Goal: Information Seeking & Learning: Learn about a topic

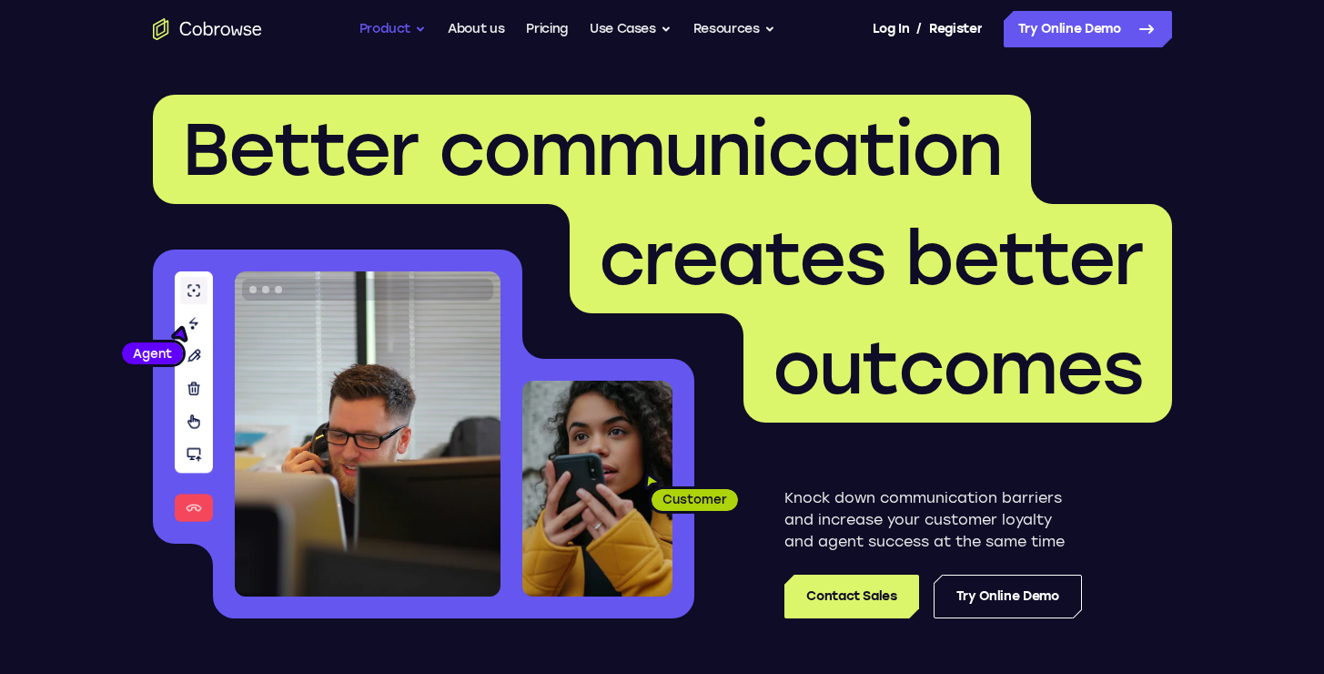
click at [394, 30] on button "Product" at bounding box center [393, 29] width 67 height 36
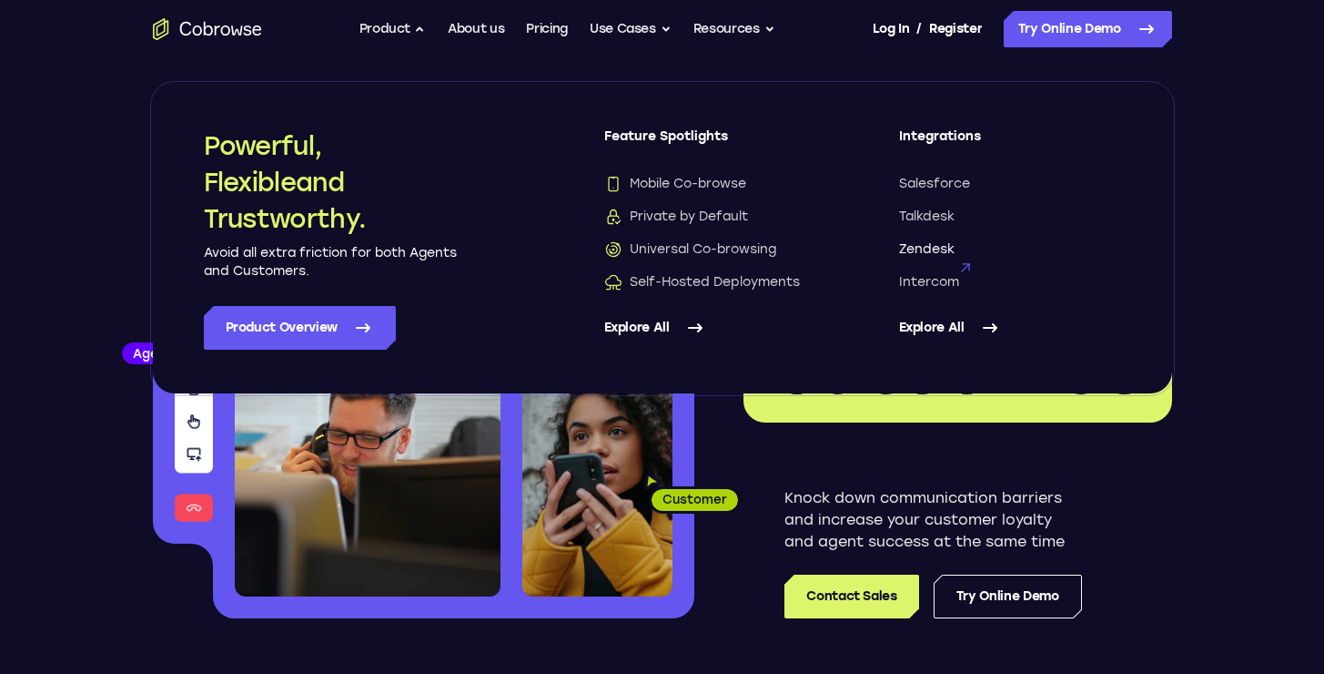
click at [945, 251] on span "Zendesk" at bounding box center [927, 249] width 56 height 18
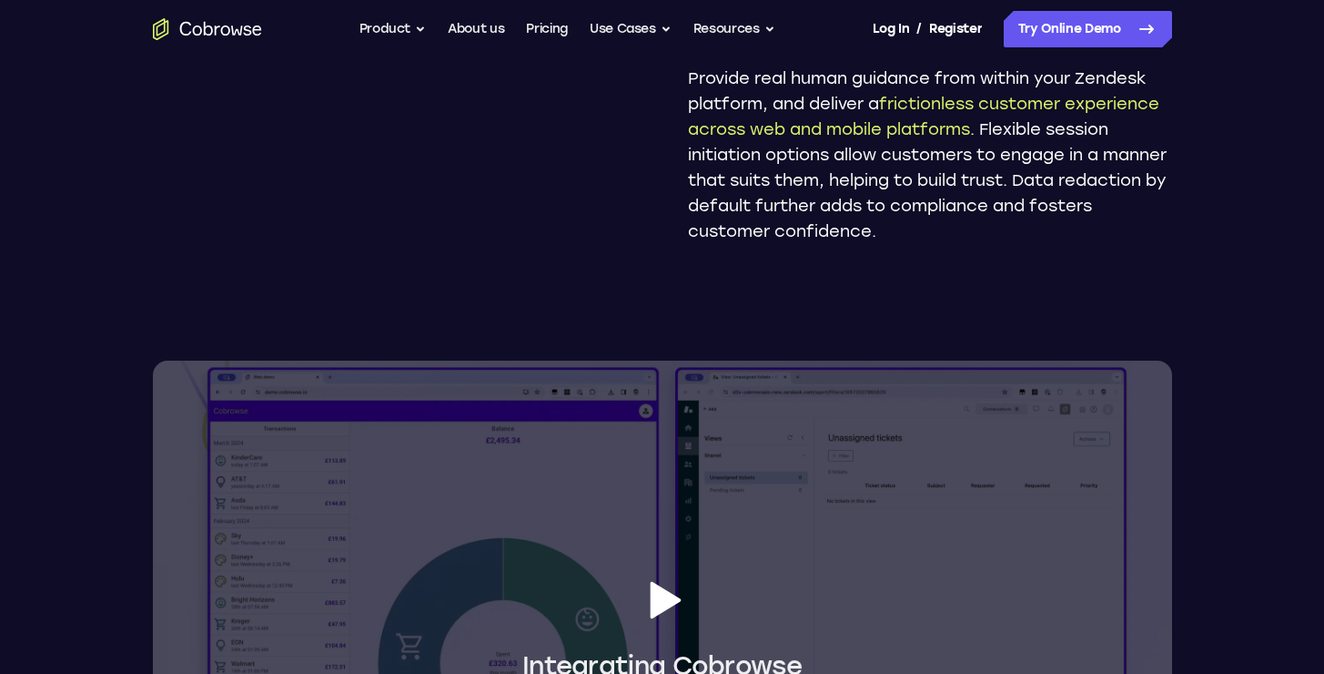
scroll to position [1666, 0]
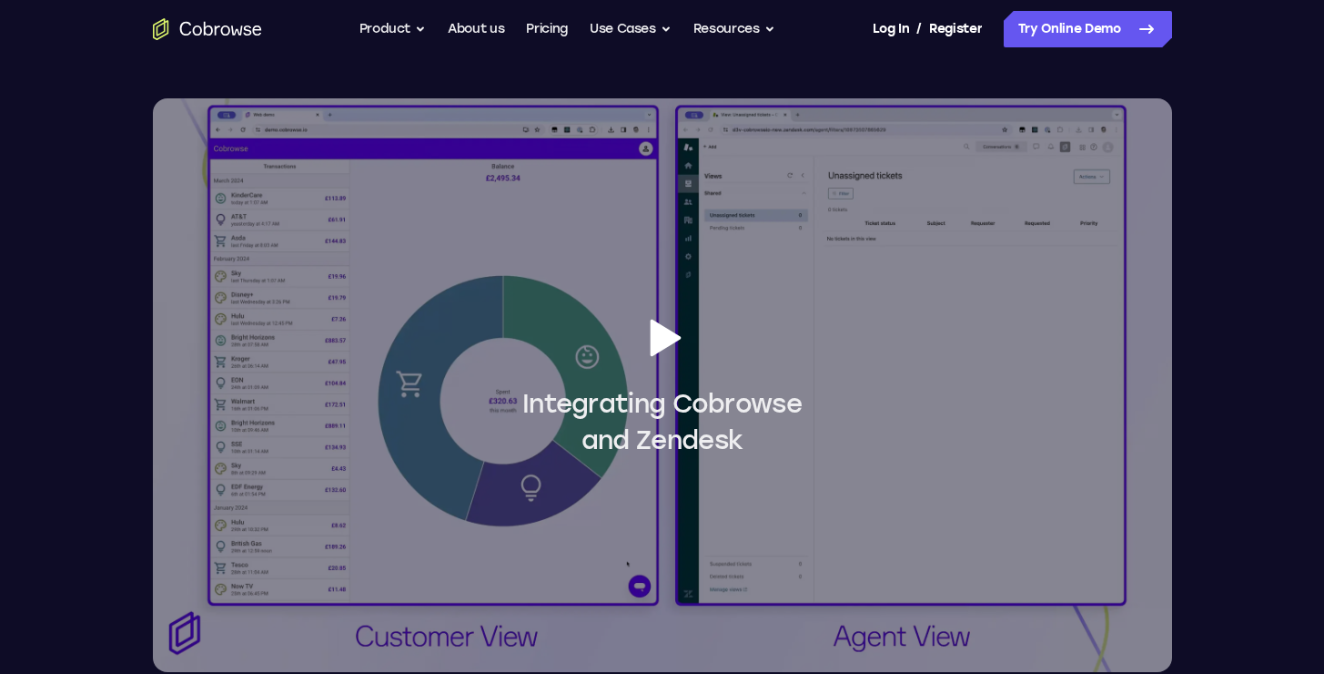
click at [712, 357] on span "Integrating Cobrowse and Zendesk" at bounding box center [662, 385] width 1019 height 146
